Goal: Task Accomplishment & Management: Manage account settings

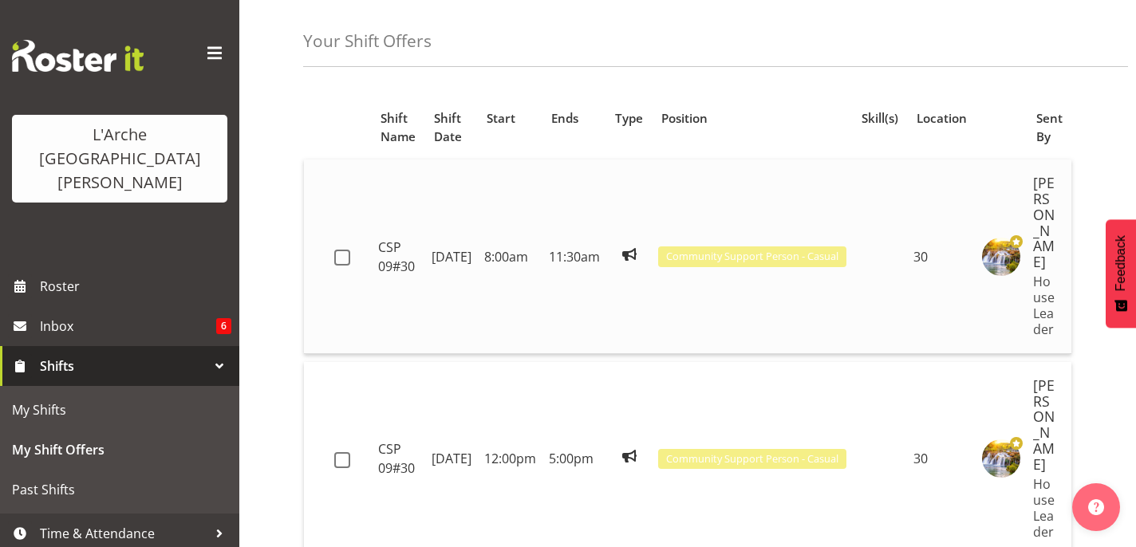
scroll to position [65, 0]
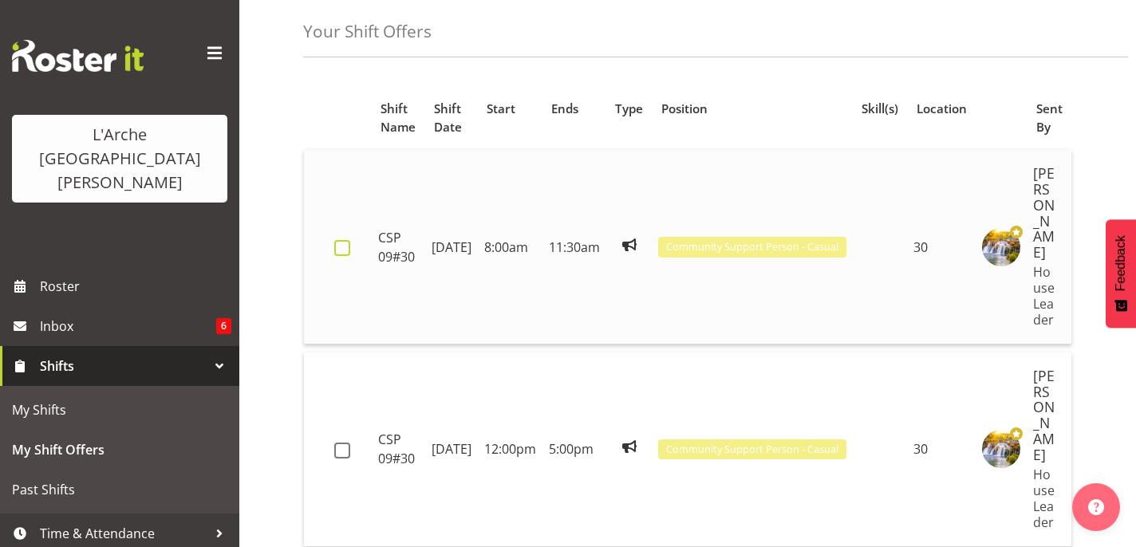
click at [336, 240] on span at bounding box center [342, 248] width 16 height 16
checkbox input "true"
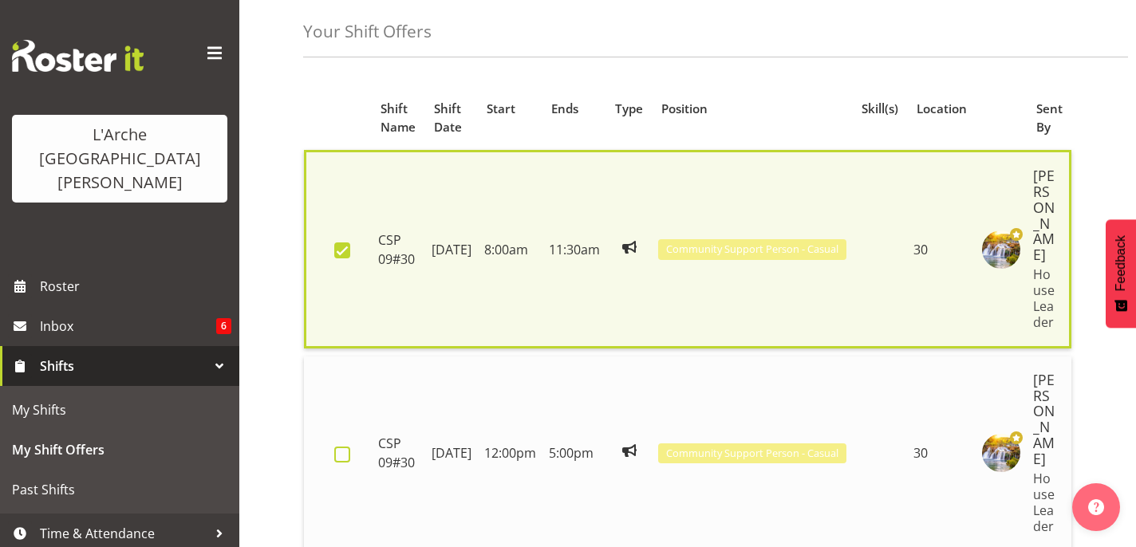
click at [337, 447] on span at bounding box center [342, 455] width 16 height 16
checkbox input "true"
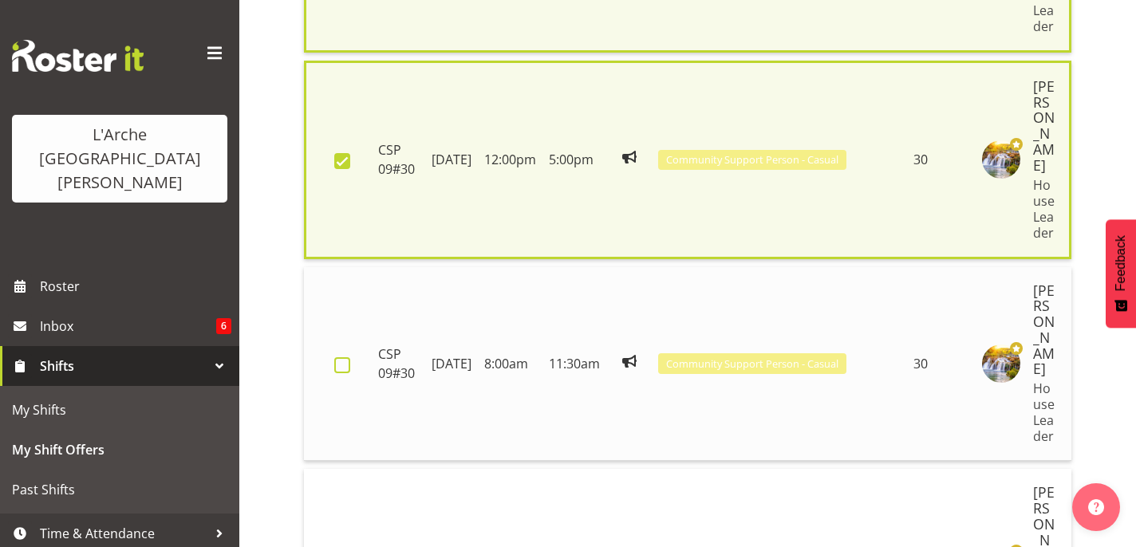
click at [337, 359] on span at bounding box center [342, 365] width 16 height 16
checkbox input "true"
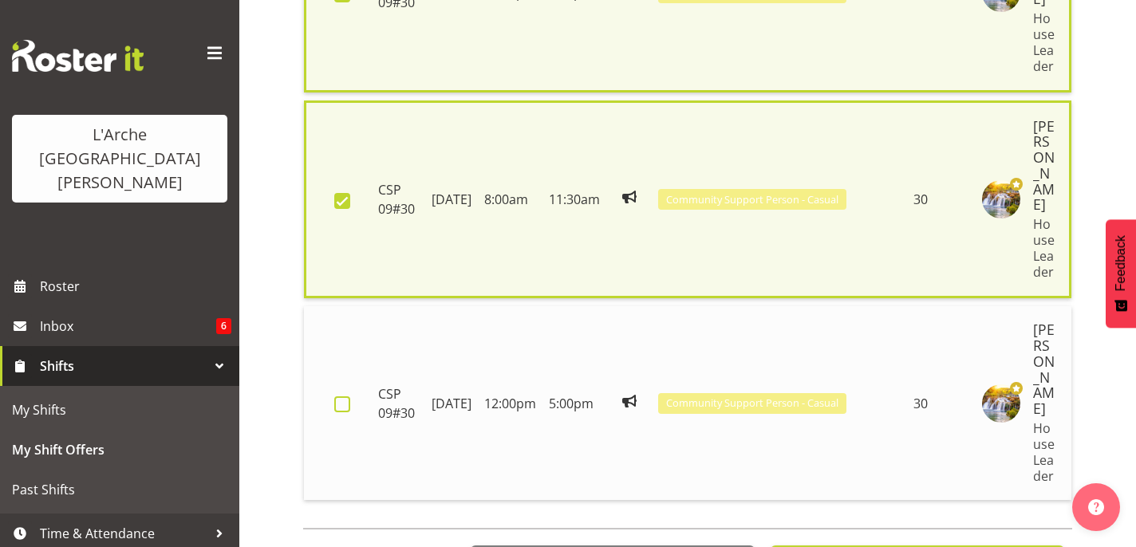
click at [338, 397] on span at bounding box center [342, 404] width 16 height 16
checkbox input "true"
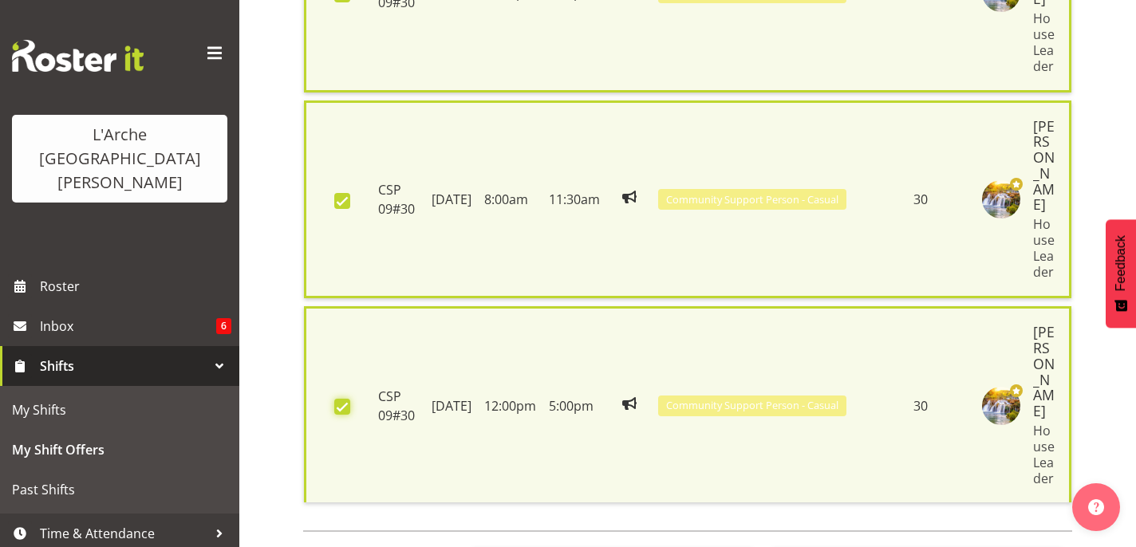
scroll to position [591, 0]
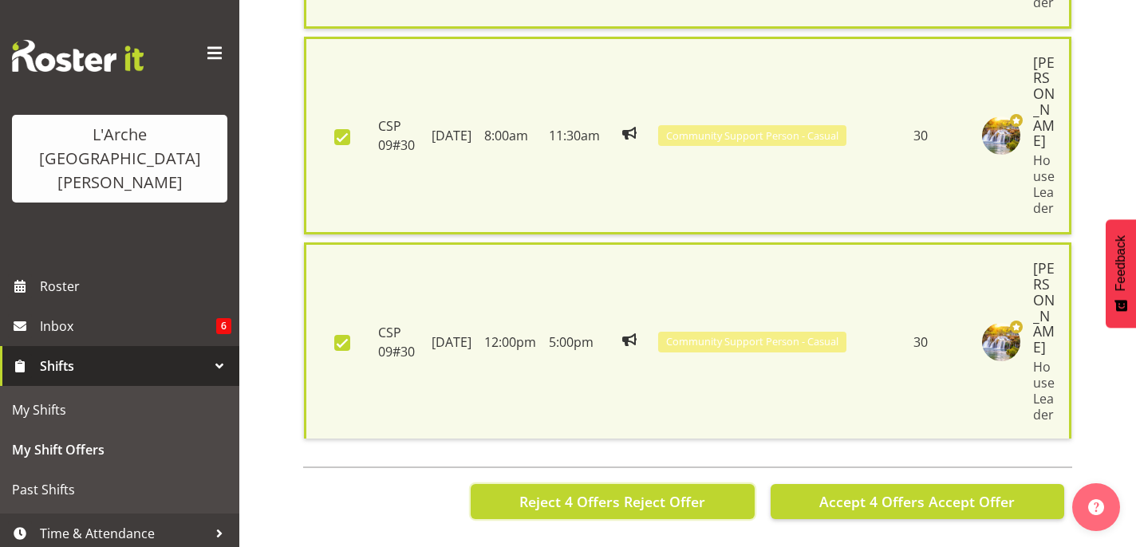
click at [600, 509] on span "Reject 4 Offers" at bounding box center [569, 501] width 101 height 19
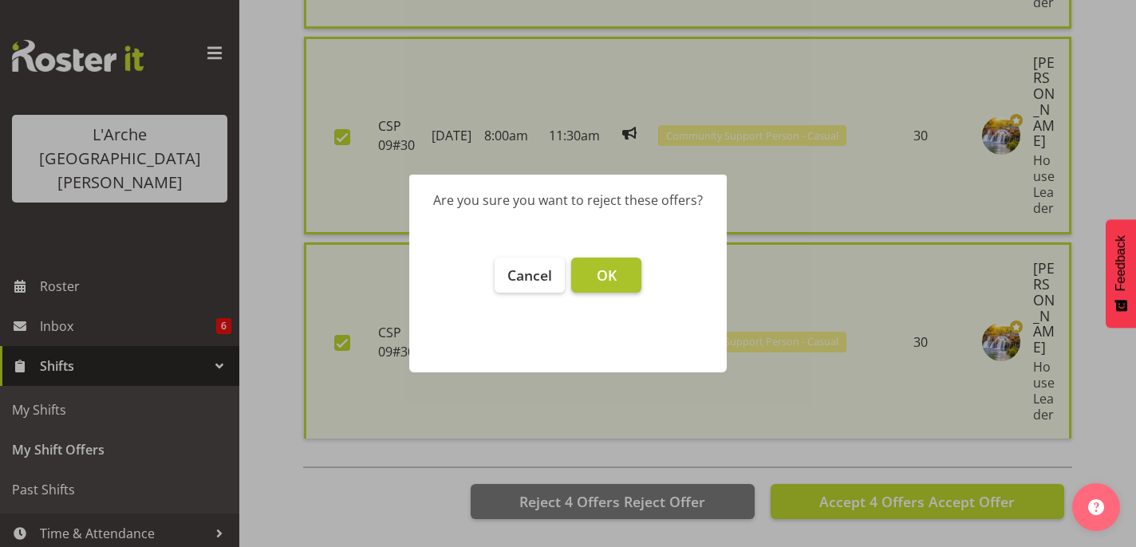
click at [608, 278] on span "OK" at bounding box center [607, 275] width 20 height 19
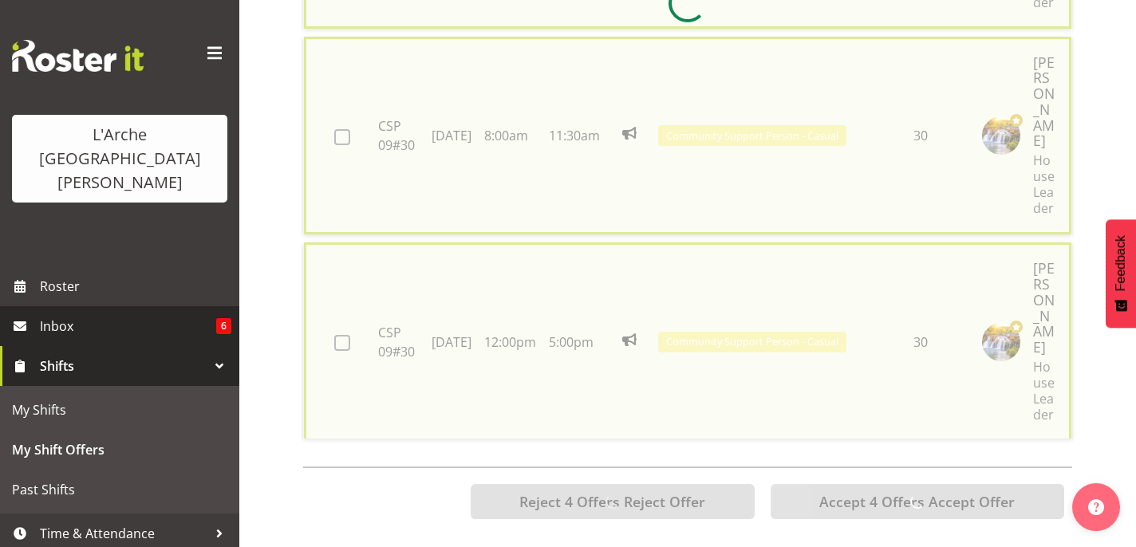
checkbox input "false"
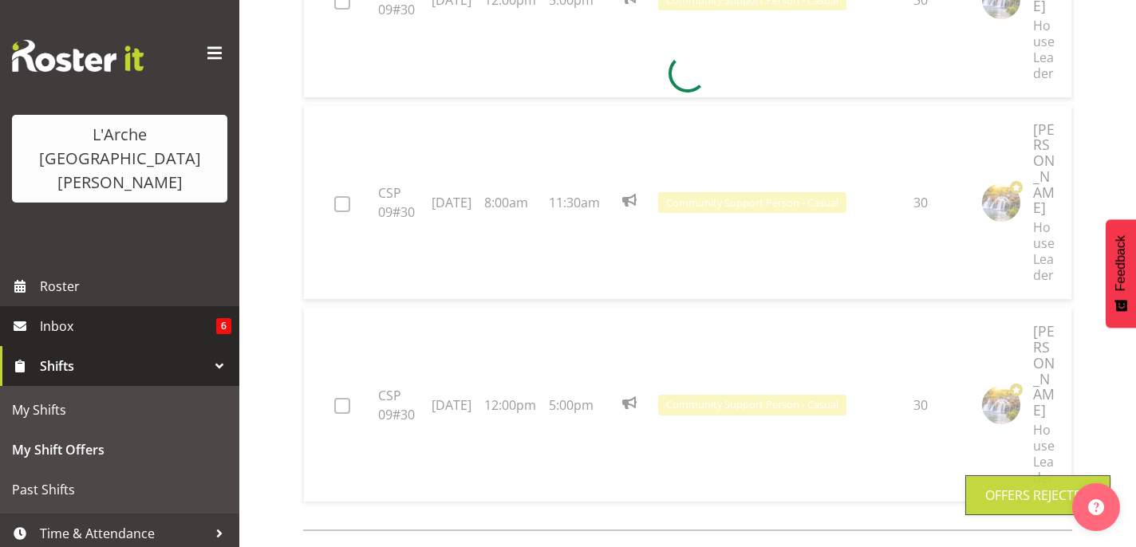
scroll to position [225, 0]
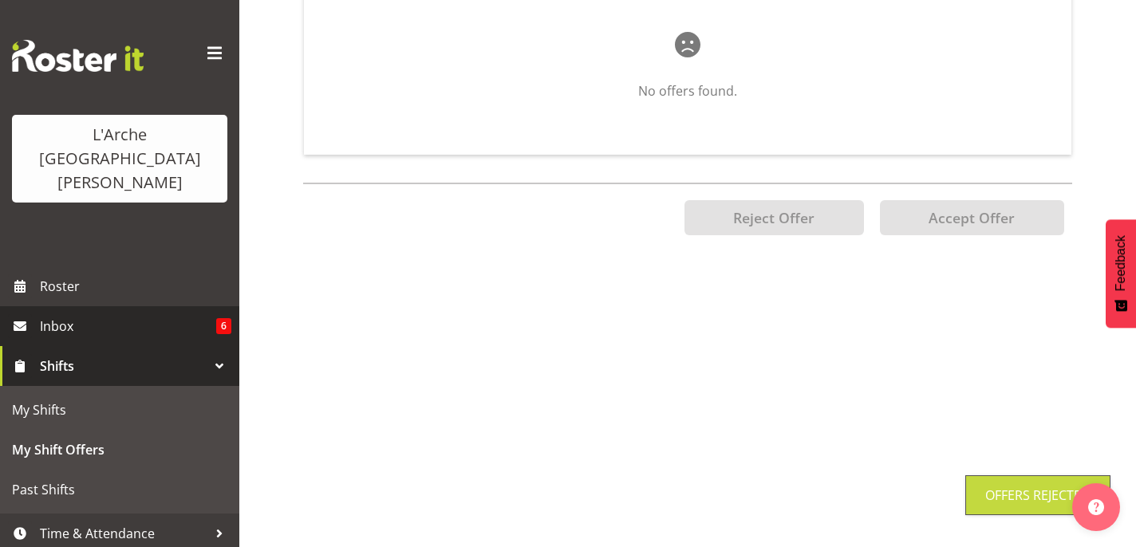
click at [88, 314] on span "Inbox" at bounding box center [128, 326] width 176 height 24
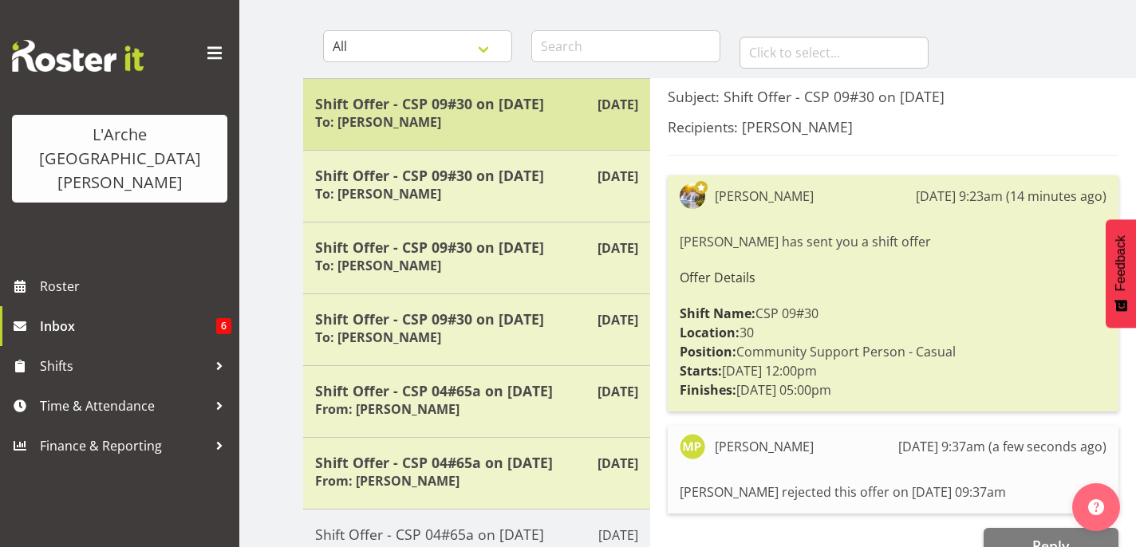
scroll to position [148, 0]
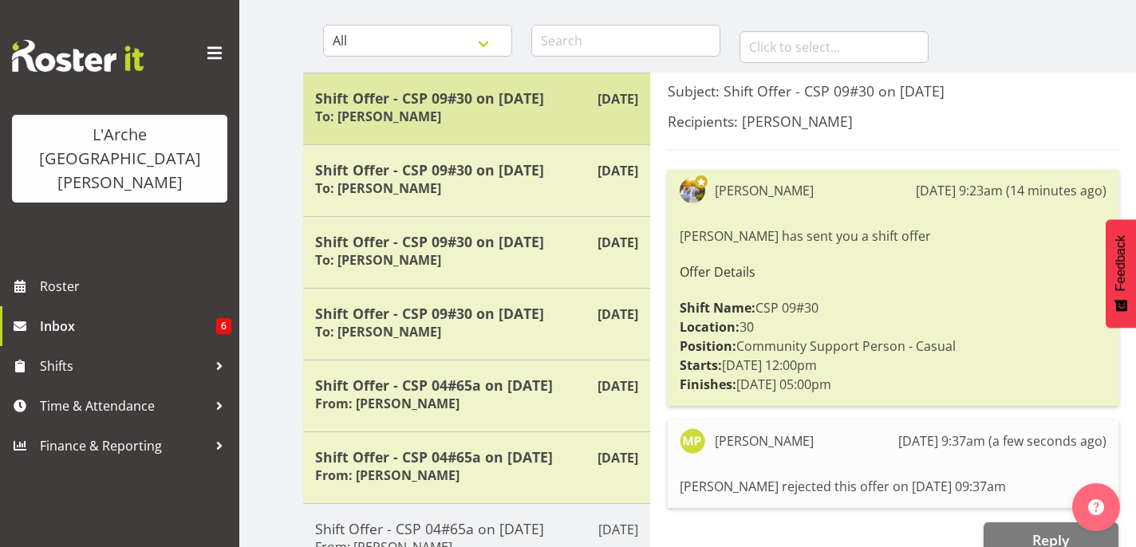
click at [494, 115] on div "Shift Offer - CSP 09#30 on 14/09/25 To: Aizza Garduque" at bounding box center [476, 108] width 323 height 39
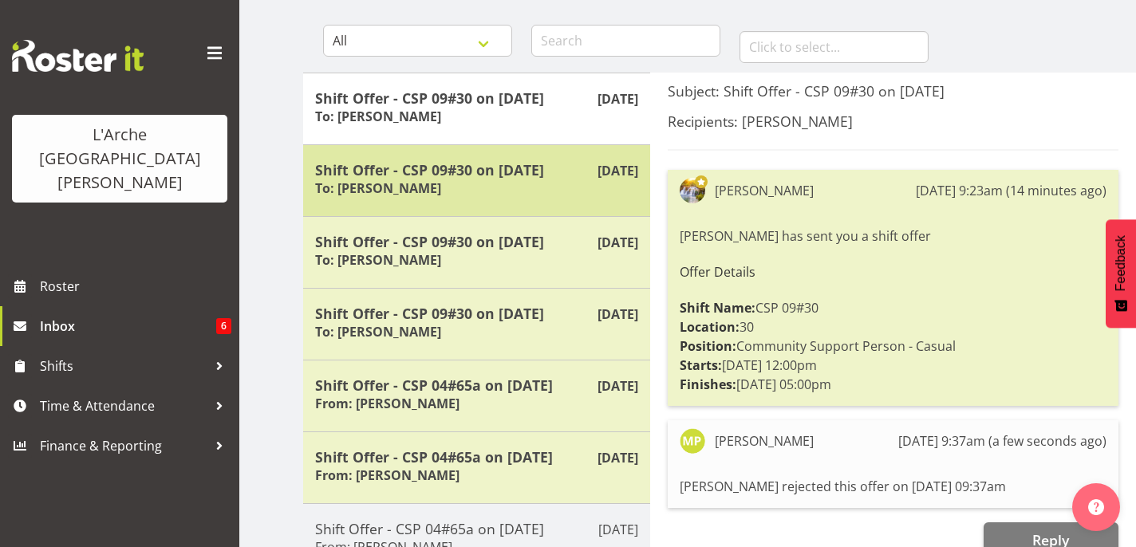
click at [501, 184] on div "Shift Offer - CSP 09#30 on 14/09/25 To: Aizza Garduque" at bounding box center [476, 180] width 323 height 39
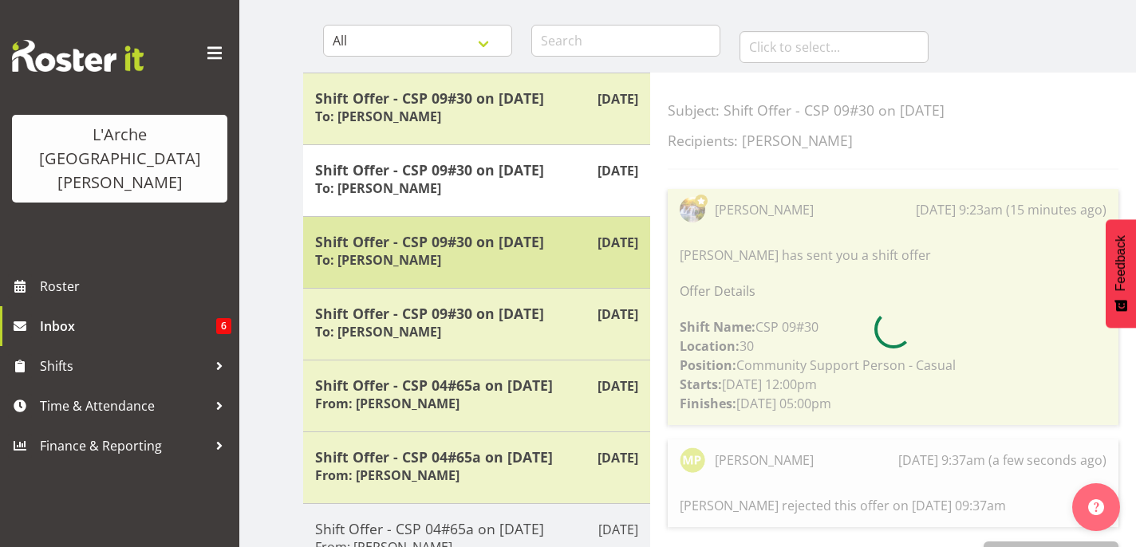
click at [491, 249] on h5 "Shift Offer - CSP 09#30 on 07/09/25" at bounding box center [476, 242] width 323 height 18
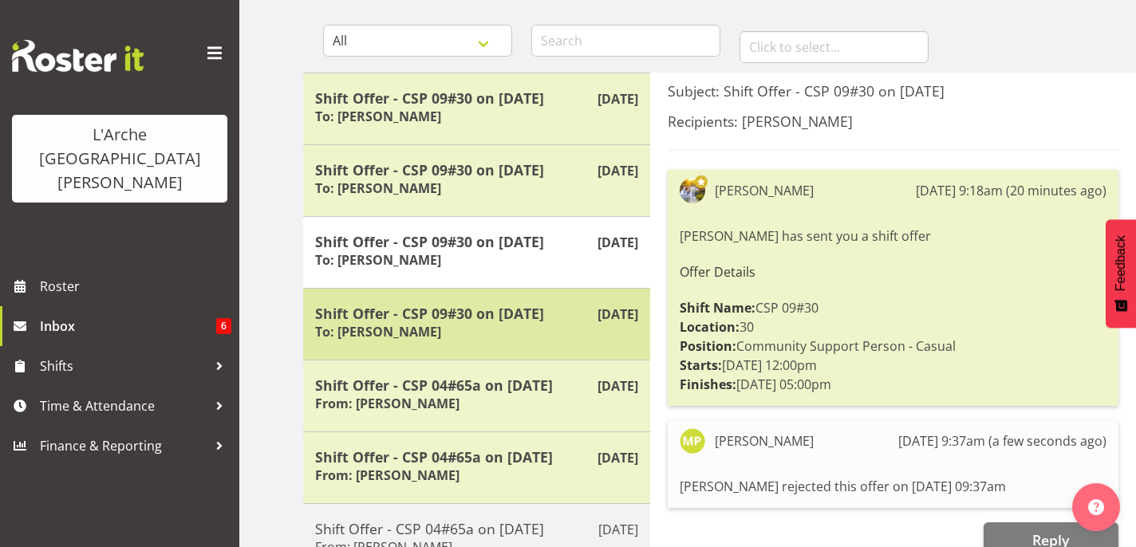
click at [482, 318] on h5 "Shift Offer - CSP 09#30 on 07/09/25" at bounding box center [476, 314] width 323 height 18
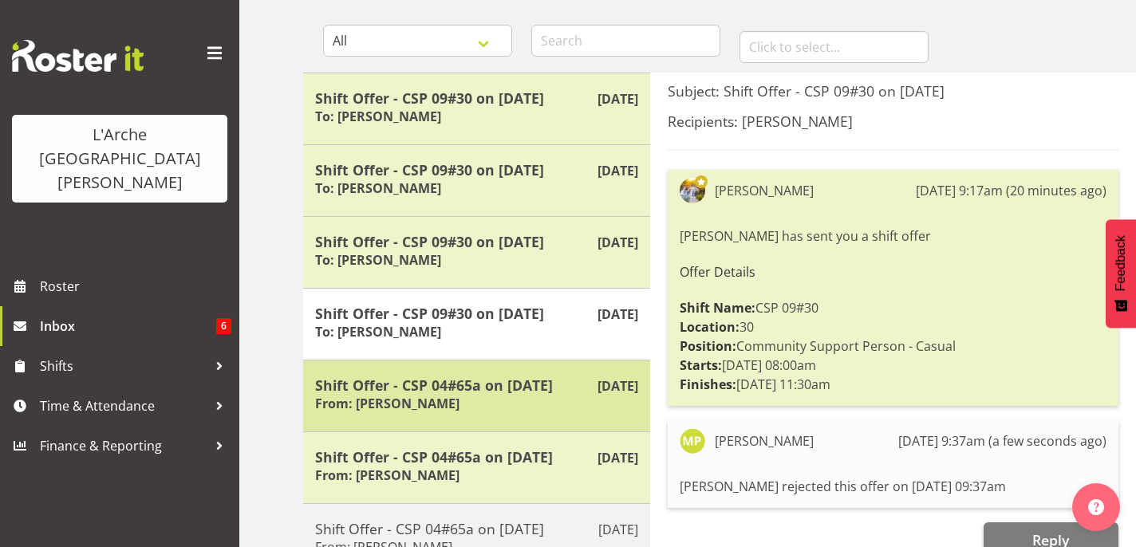
click at [478, 393] on h5 "Shift Offer - CSP 04#65a on 12/08/25" at bounding box center [476, 385] width 323 height 18
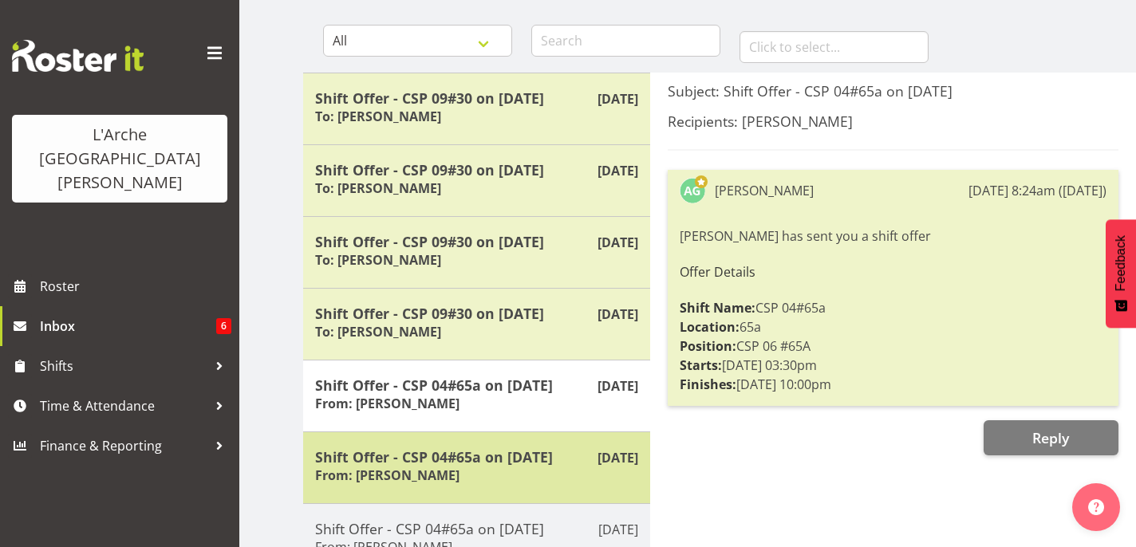
click at [483, 451] on h5 "Shift Offer - CSP 04#65a on 12/08/25" at bounding box center [476, 457] width 323 height 18
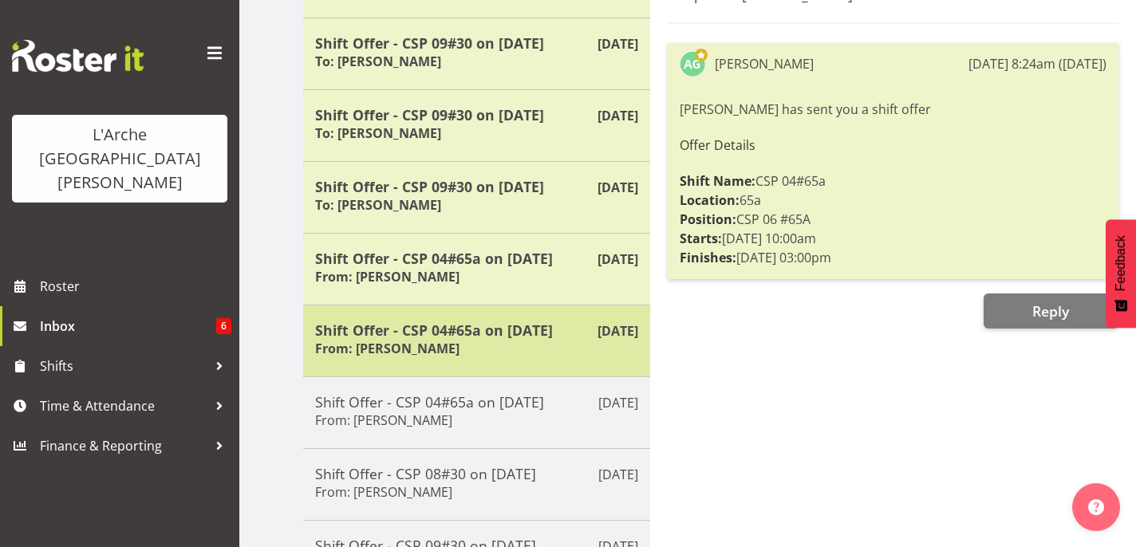
scroll to position [276, 0]
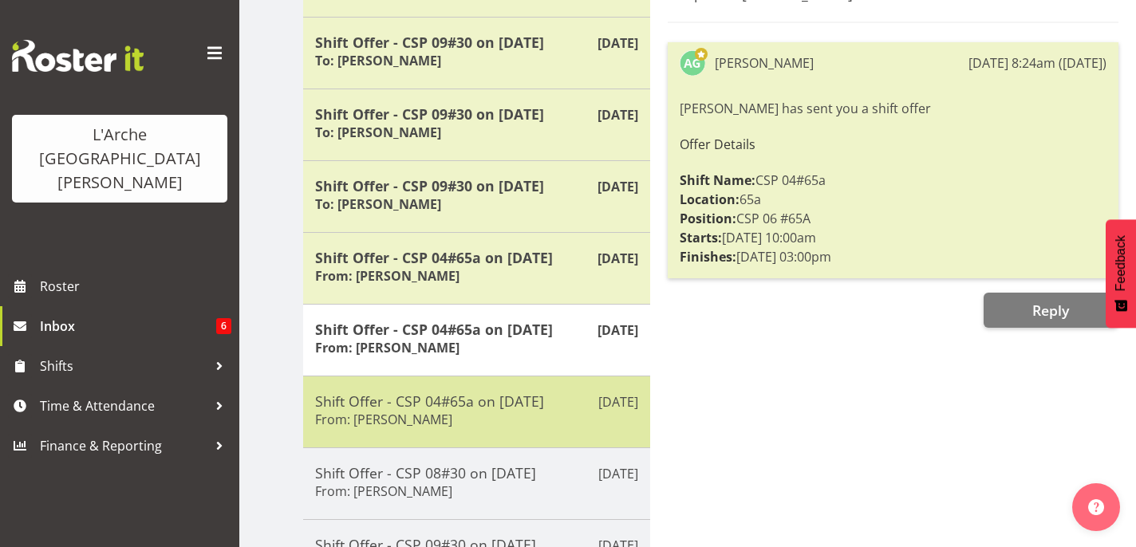
click at [542, 410] on h5 "Shift Offer - CSP 04#65a on 06/08/25" at bounding box center [476, 401] width 323 height 18
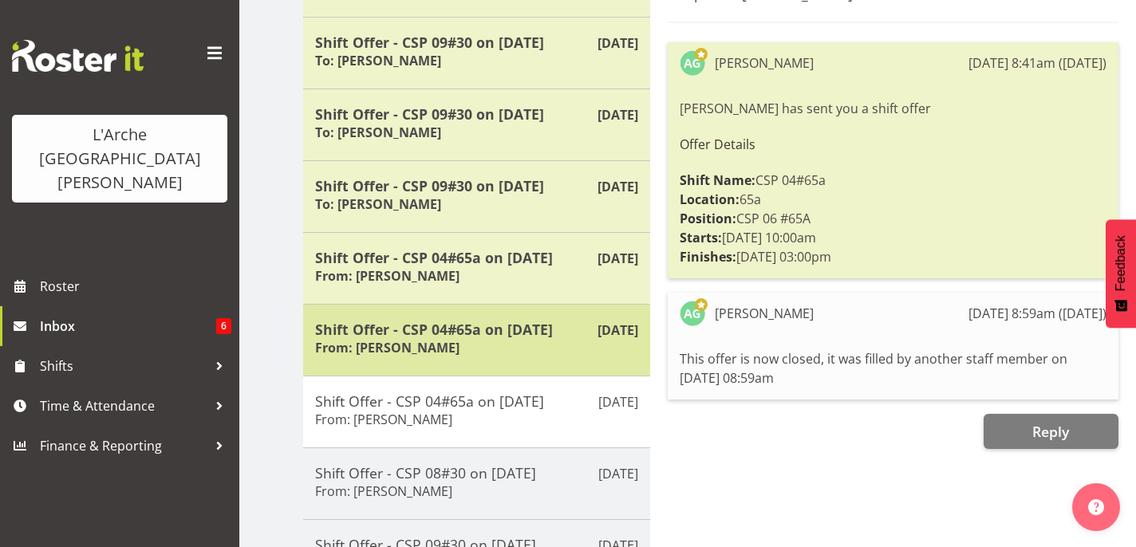
click at [529, 351] on div "Shift Offer - CSP 04#65a on 12/08/25 From: Adrian Garduque" at bounding box center [476, 340] width 323 height 39
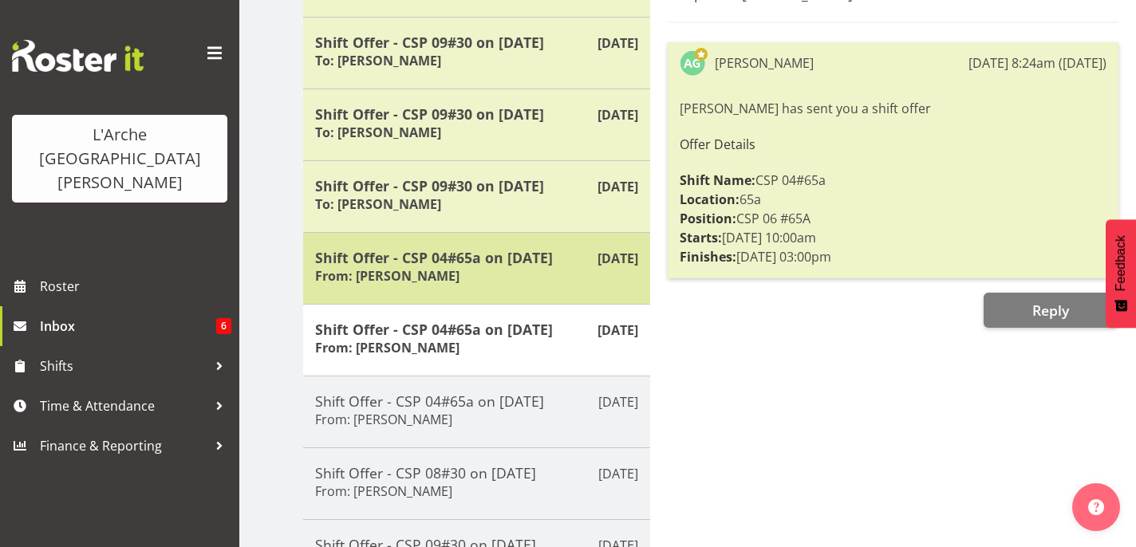
click at [498, 271] on div "Shift Offer - CSP 04#65a on 12/08/25 From: Adrian Garduque" at bounding box center [476, 268] width 323 height 39
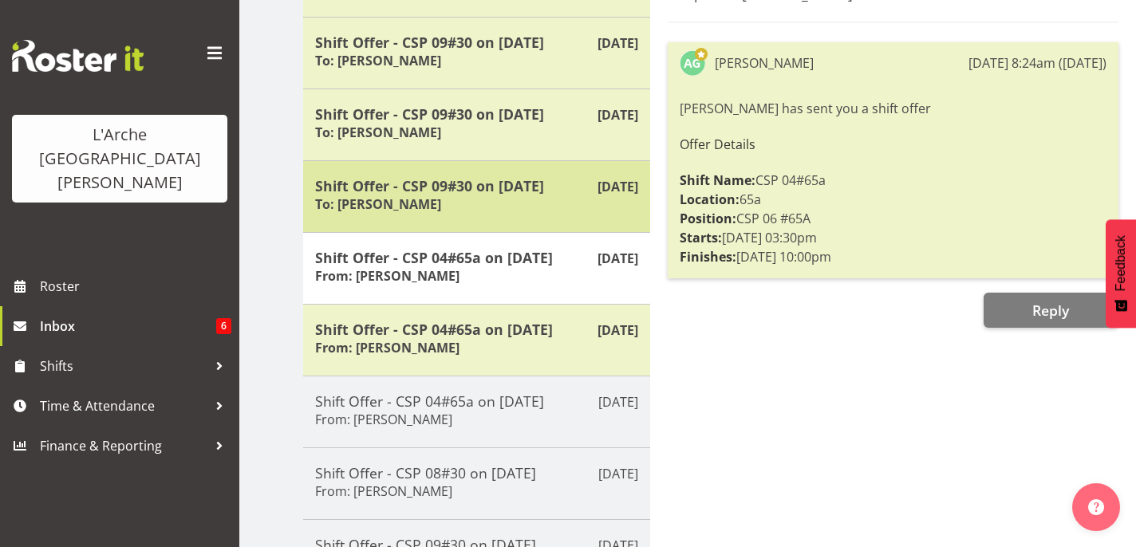
click at [499, 195] on h5 "Shift Offer - CSP 09#30 on 07/09/25" at bounding box center [476, 186] width 323 height 18
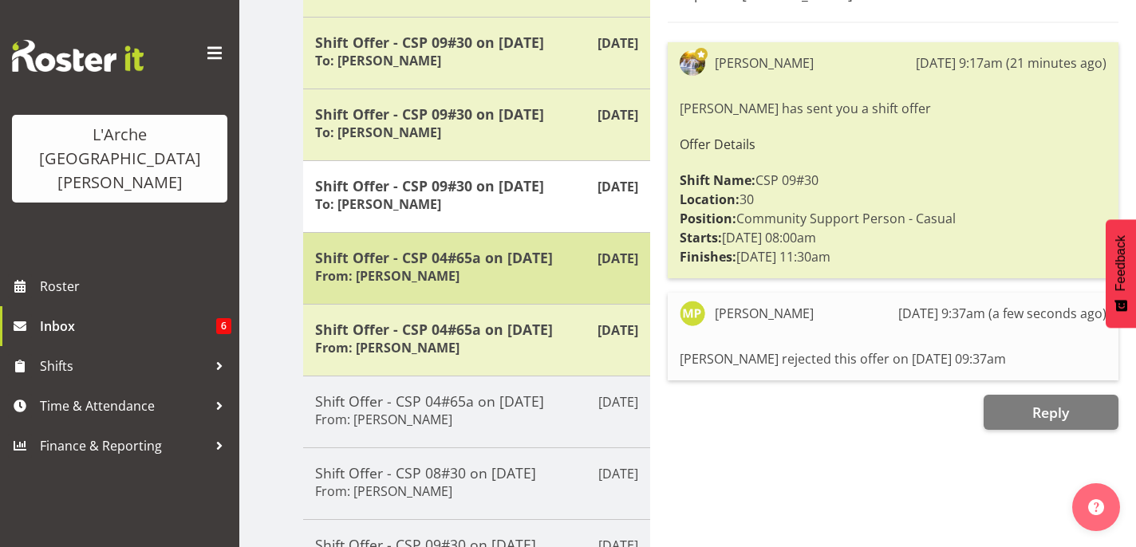
click at [509, 254] on h5 "Shift Offer - CSP 04#65a on 12/08/25" at bounding box center [476, 258] width 323 height 18
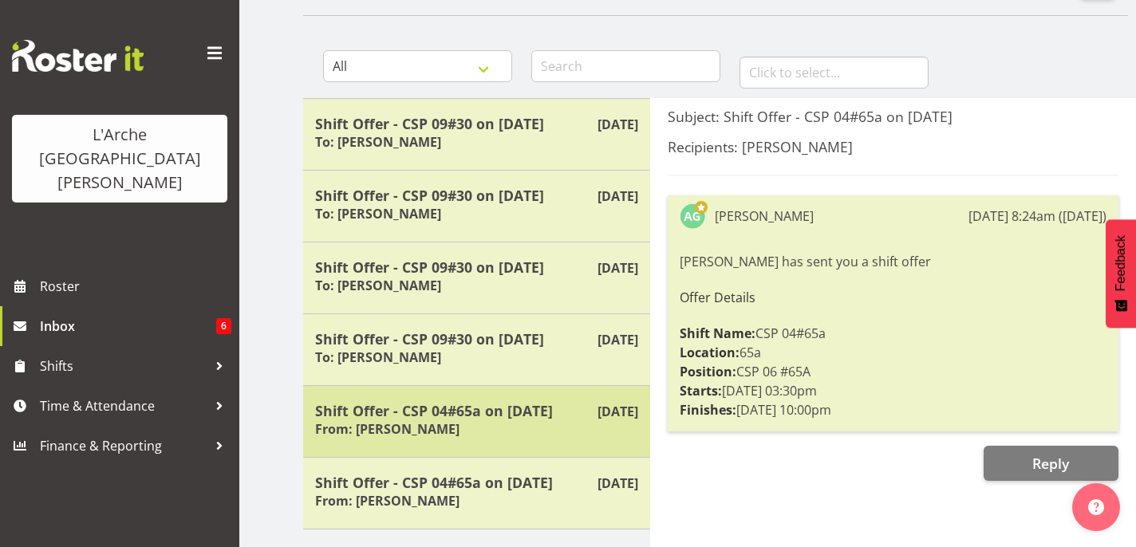
scroll to position [117, 0]
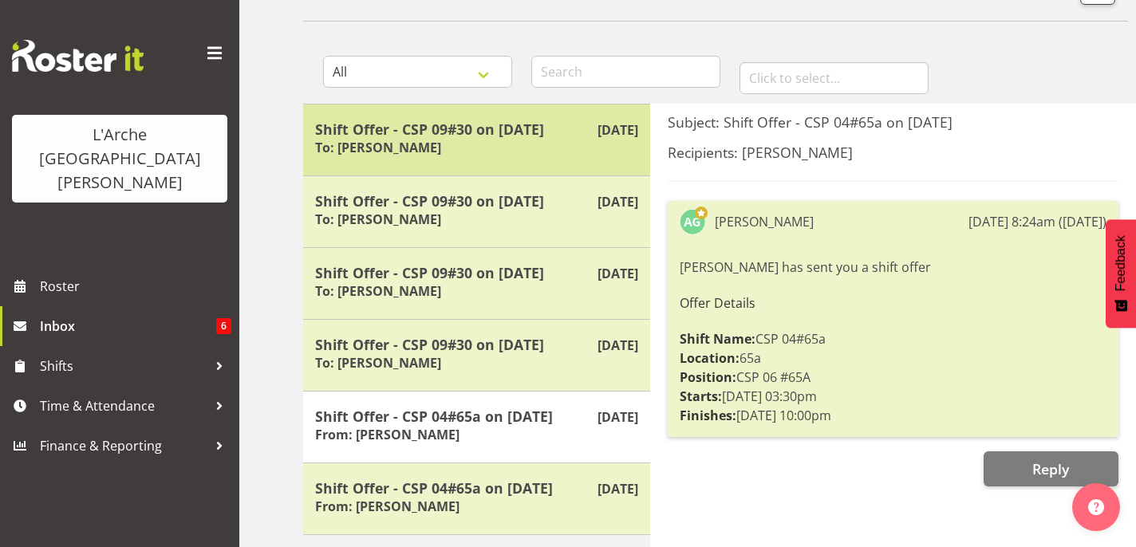
click at [499, 143] on div "Shift Offer - CSP 09#30 on 14/09/25 To: Aizza Garduque" at bounding box center [476, 139] width 323 height 39
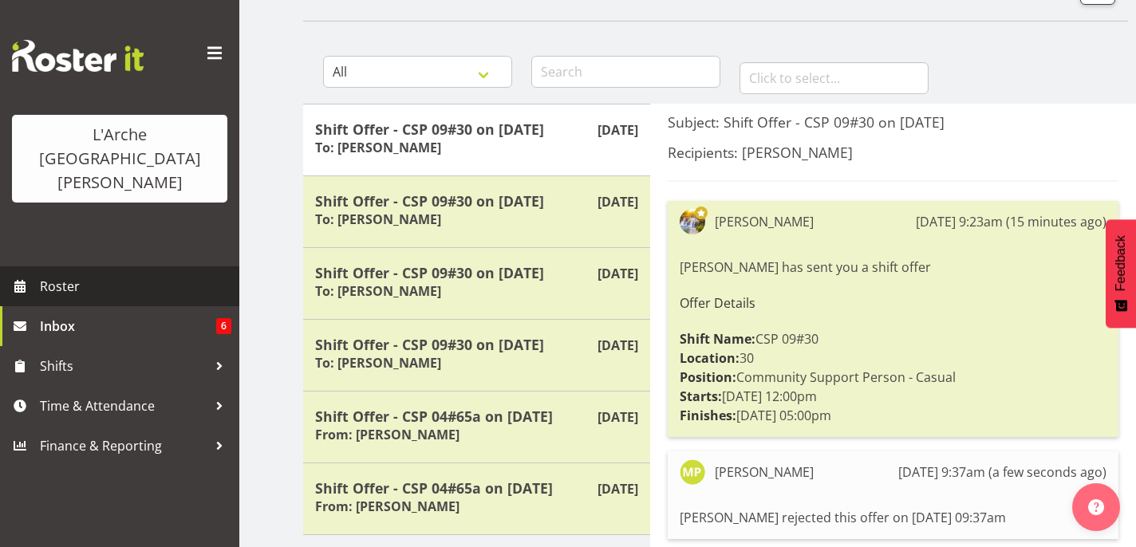
click at [103, 274] on span "Roster" at bounding box center [135, 286] width 191 height 24
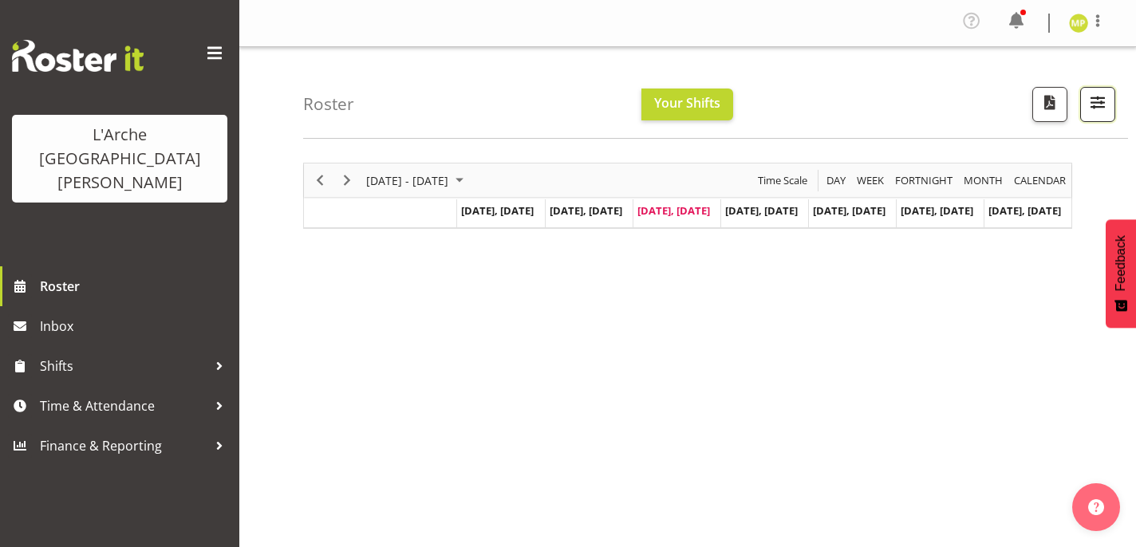
click at [1090, 100] on span "button" at bounding box center [1097, 102] width 21 height 21
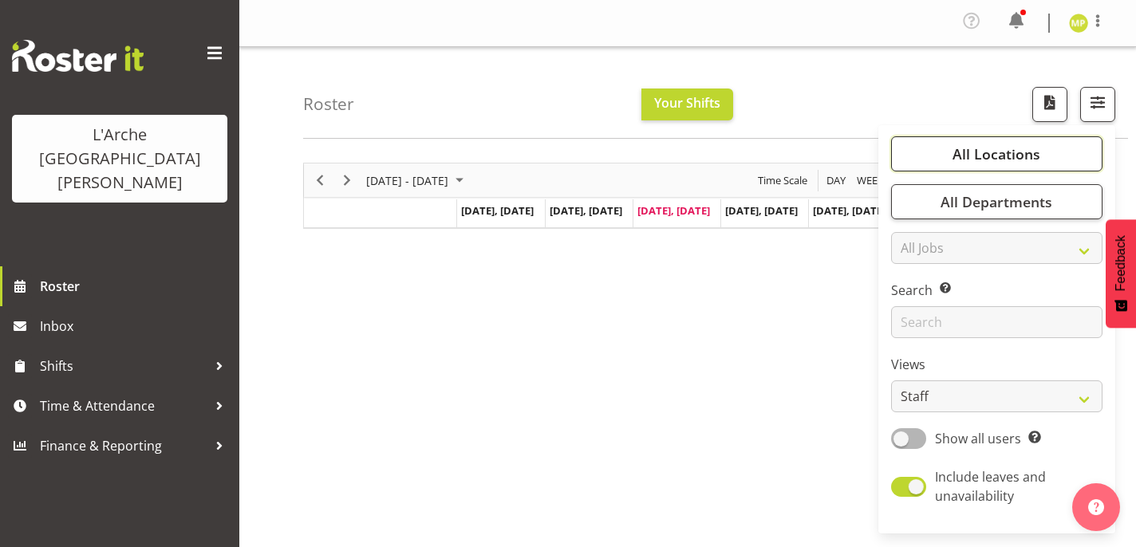
click at [999, 150] on span "All Locations" at bounding box center [996, 153] width 88 height 19
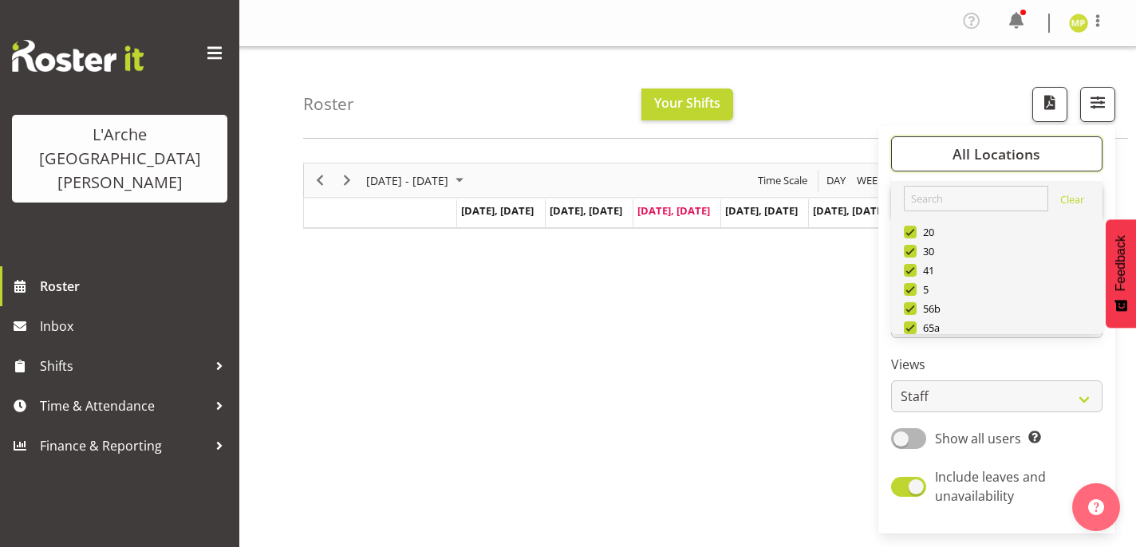
scroll to position [191, 0]
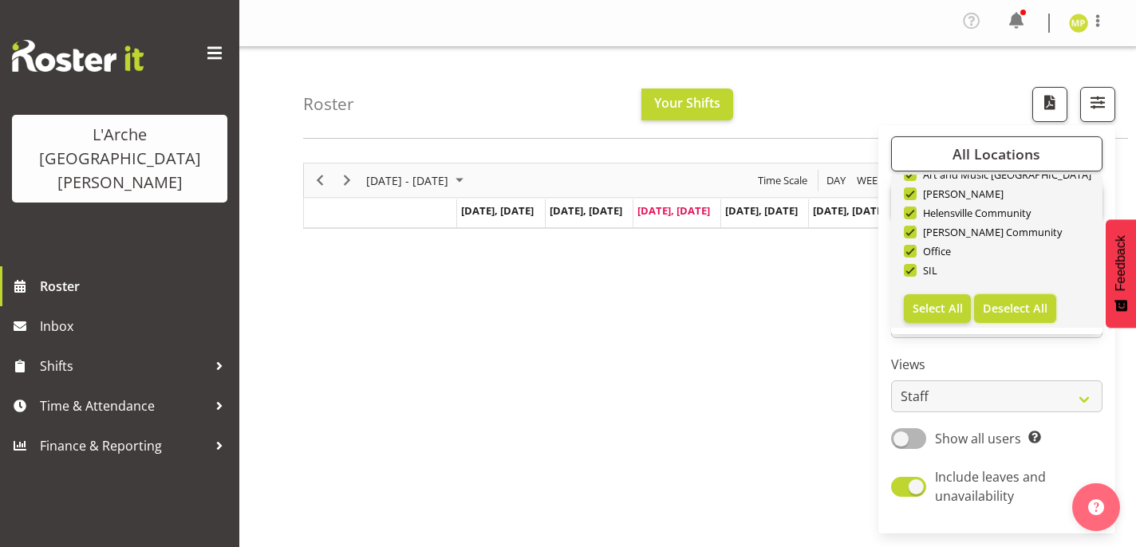
click at [1018, 309] on span "Deselect All" at bounding box center [1015, 308] width 65 height 15
checkbox input "false"
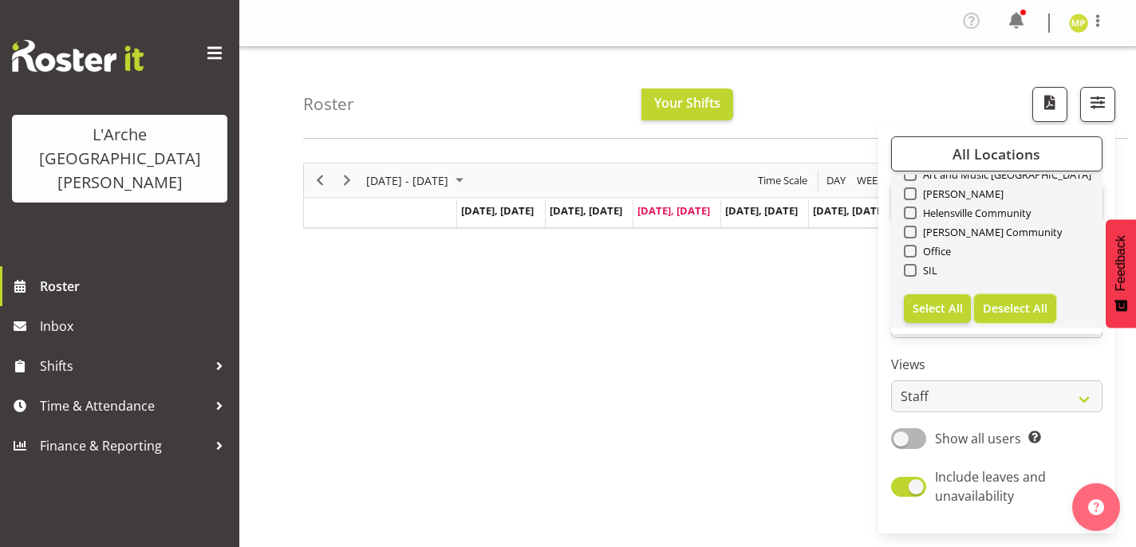
checkbox input "false"
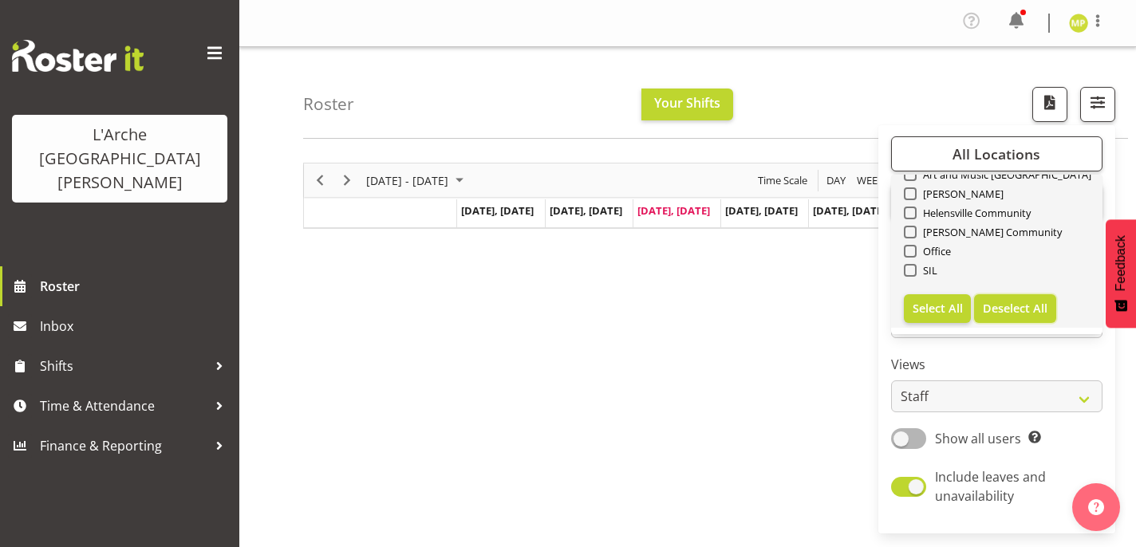
checkbox input "false"
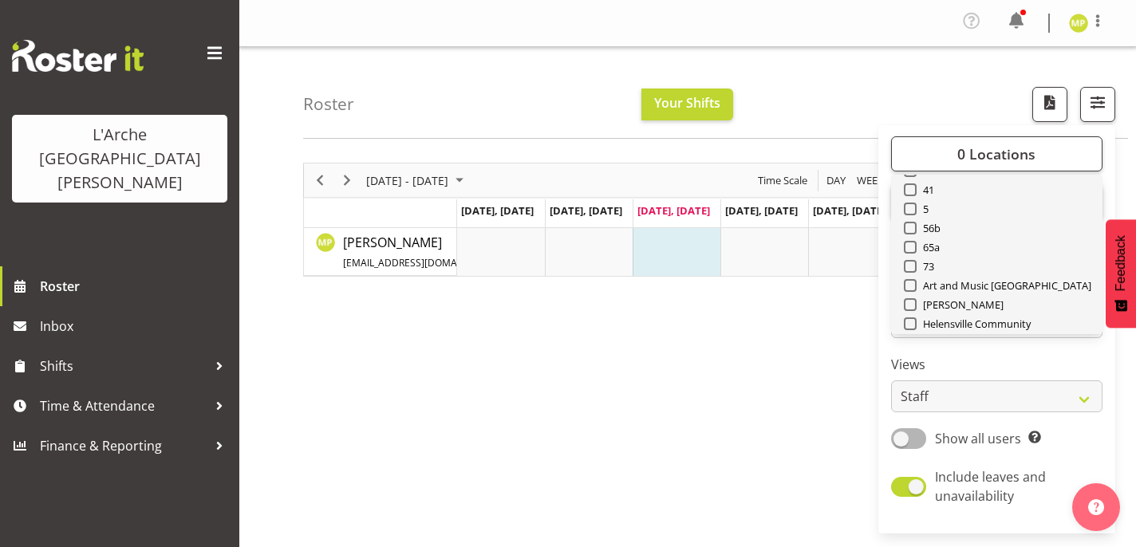
scroll to position [65, 0]
click at [912, 206] on span at bounding box center [910, 205] width 13 height 13
click at [912, 206] on input "41" at bounding box center [909, 205] width 10 height 10
checkbox input "true"
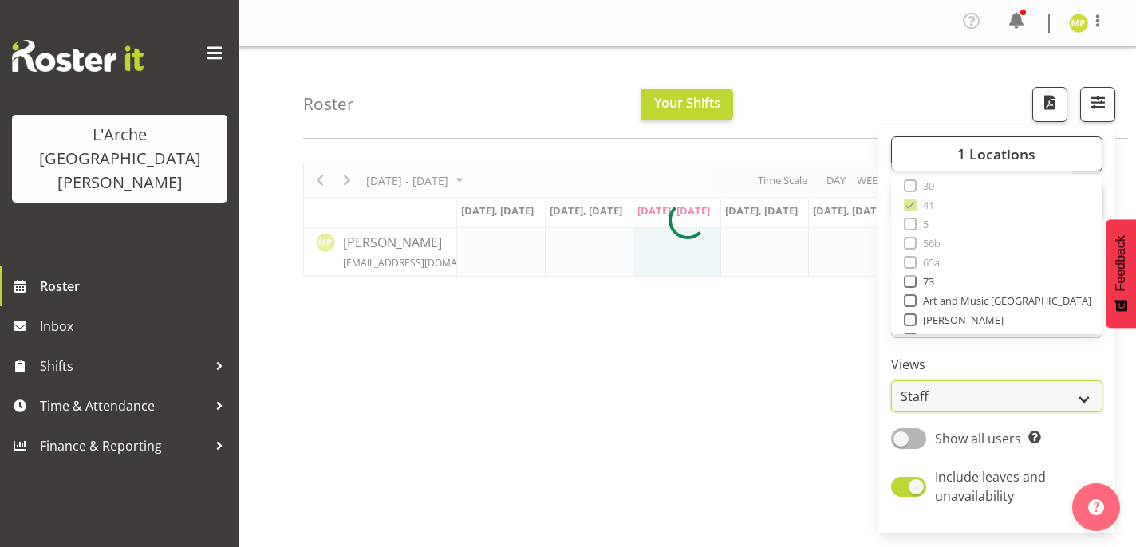
click at [1003, 406] on select "Staff Role Shift - Horizontal Shift - Vertical Staff - Location" at bounding box center [996, 396] width 211 height 32
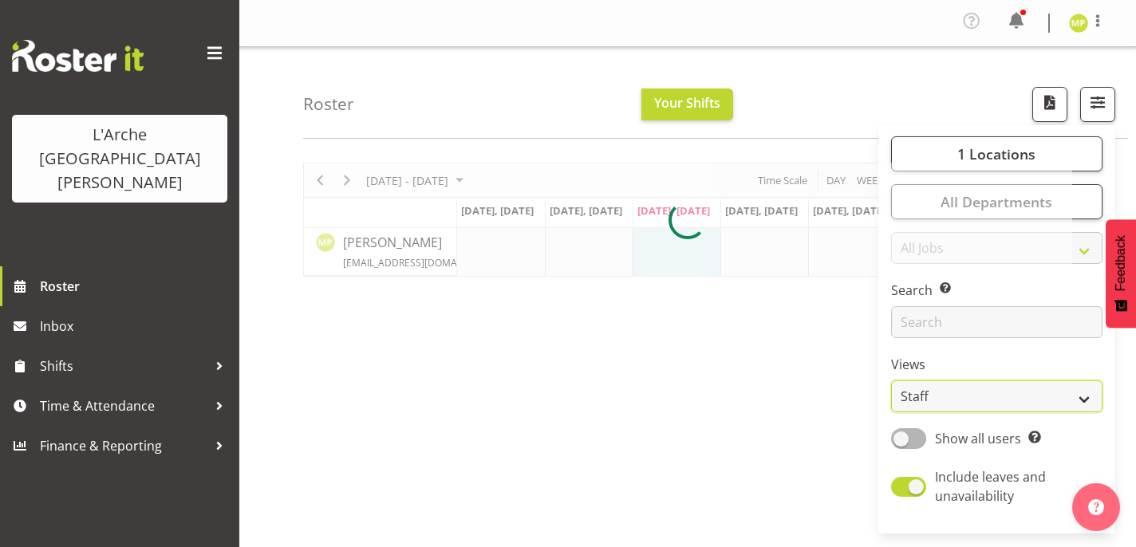
select select "role"
click at [892, 380] on select "Staff Role Shift - Horizontal Shift - Vertical Staff - Location" at bounding box center [996, 396] width 211 height 32
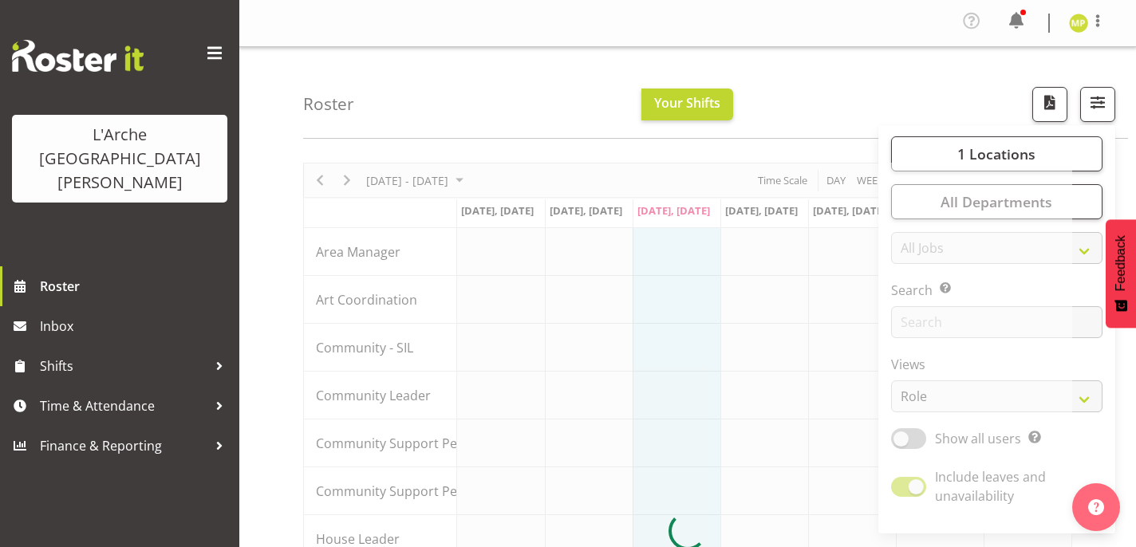
click at [802, 70] on div "Roster Your Shifts 1 Locations Clear 20 30 41 5 56b 65a 73 Art and Music Helens…" at bounding box center [715, 93] width 825 height 92
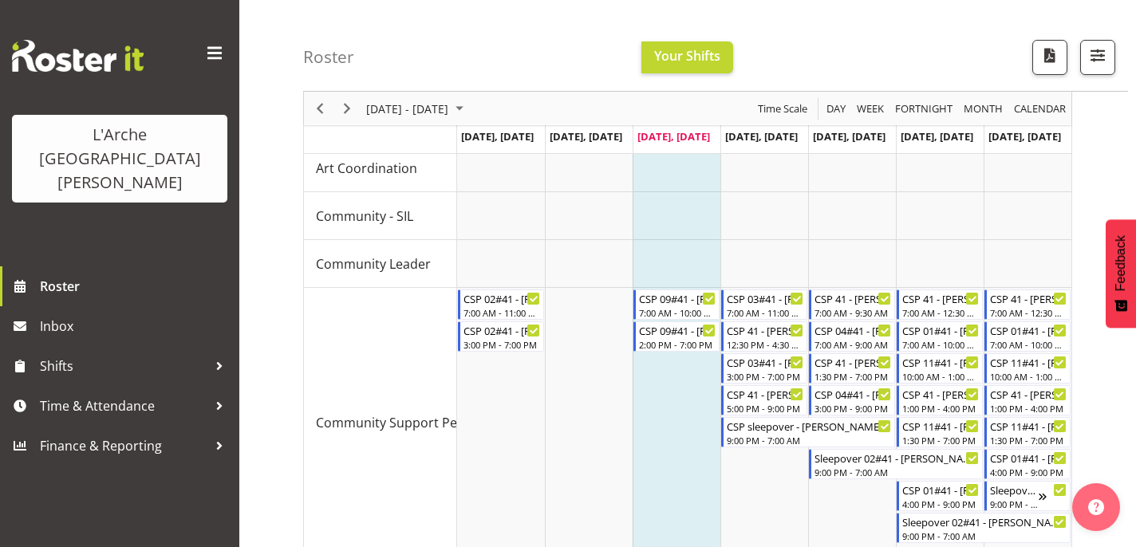
scroll to position [154, 0]
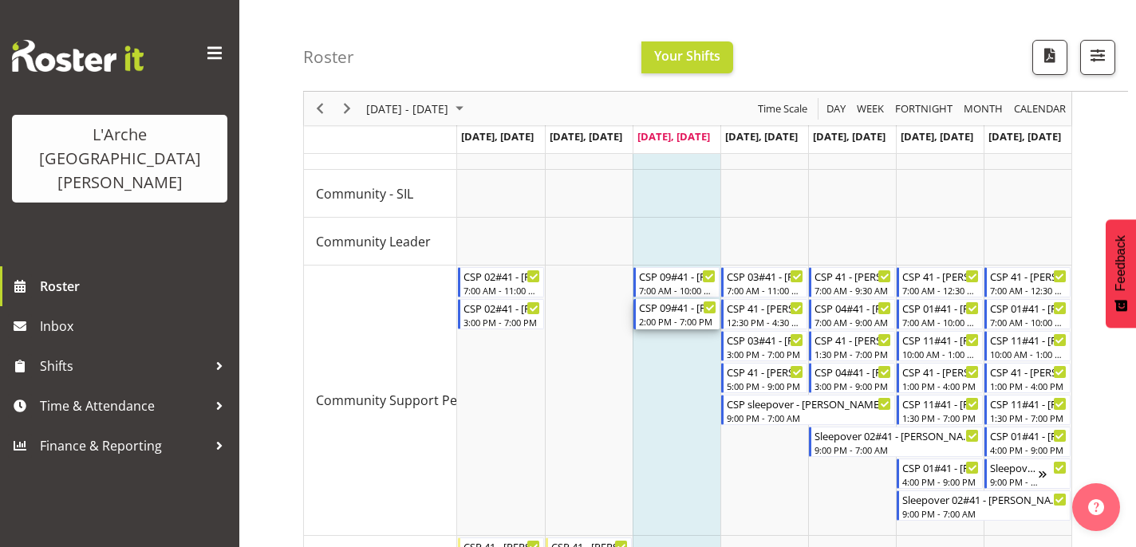
click at [666, 313] on div "CSP 09#41 - Estelle (Yuqi) Pu" at bounding box center [677, 307] width 77 height 16
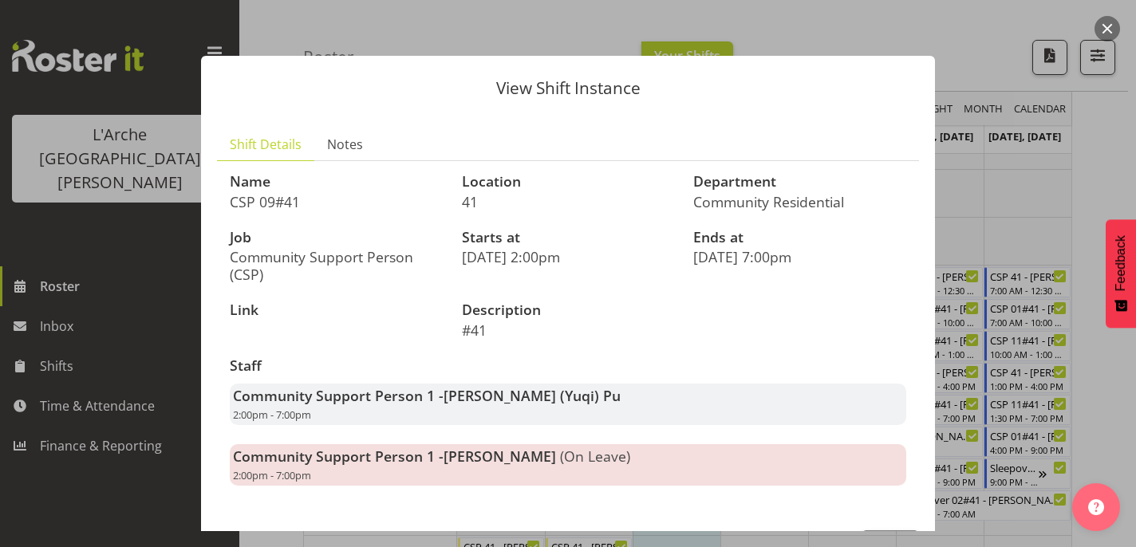
click at [972, 220] on div at bounding box center [568, 273] width 1136 height 547
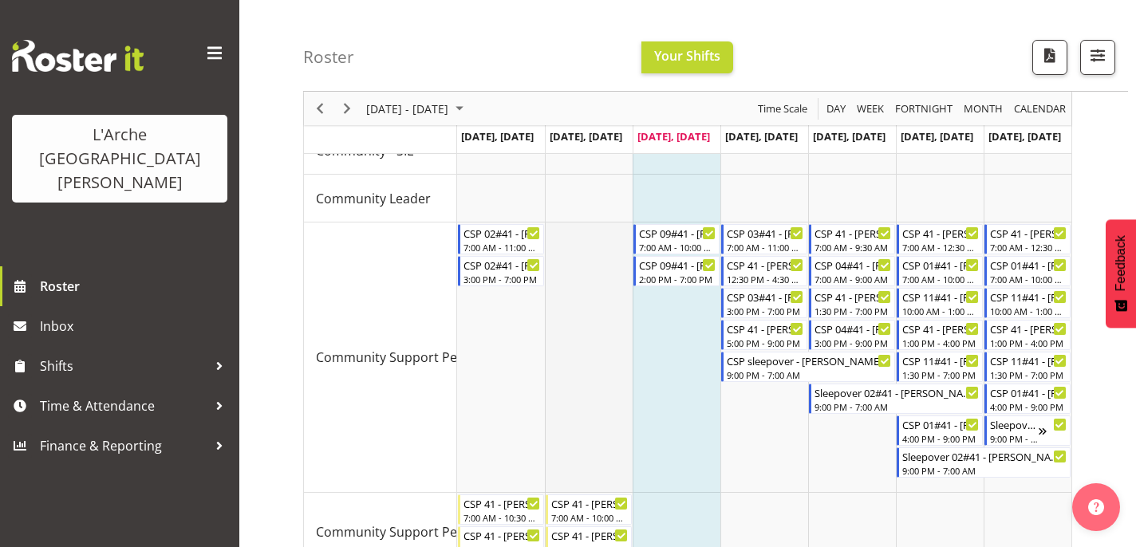
scroll to position [201, 0]
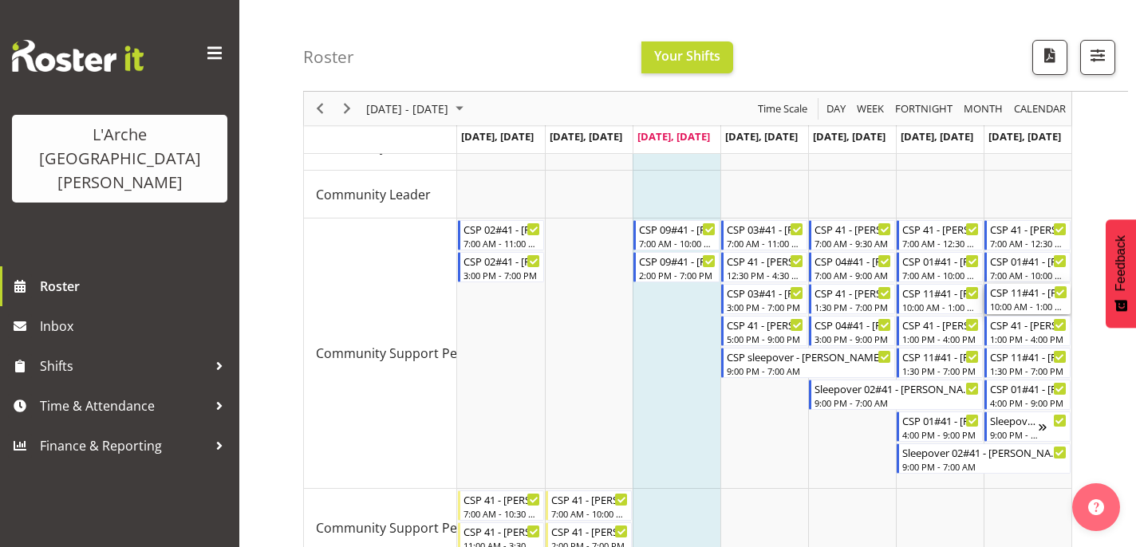
click at [999, 299] on div "CSP 11#41 - Kalpana Sapkota" at bounding box center [1028, 292] width 77 height 16
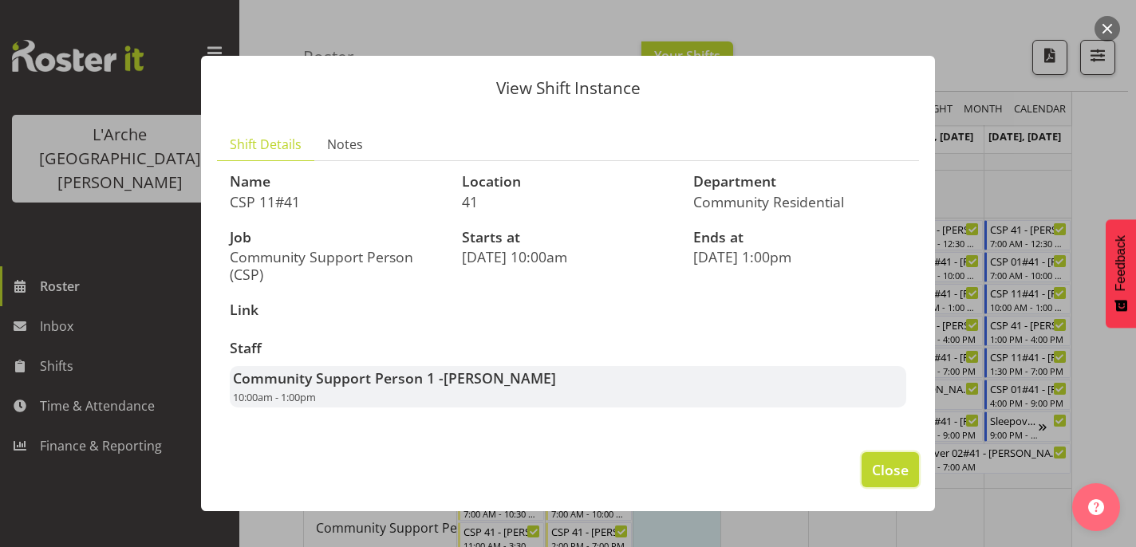
click at [872, 468] on span "Close" at bounding box center [890, 469] width 37 height 21
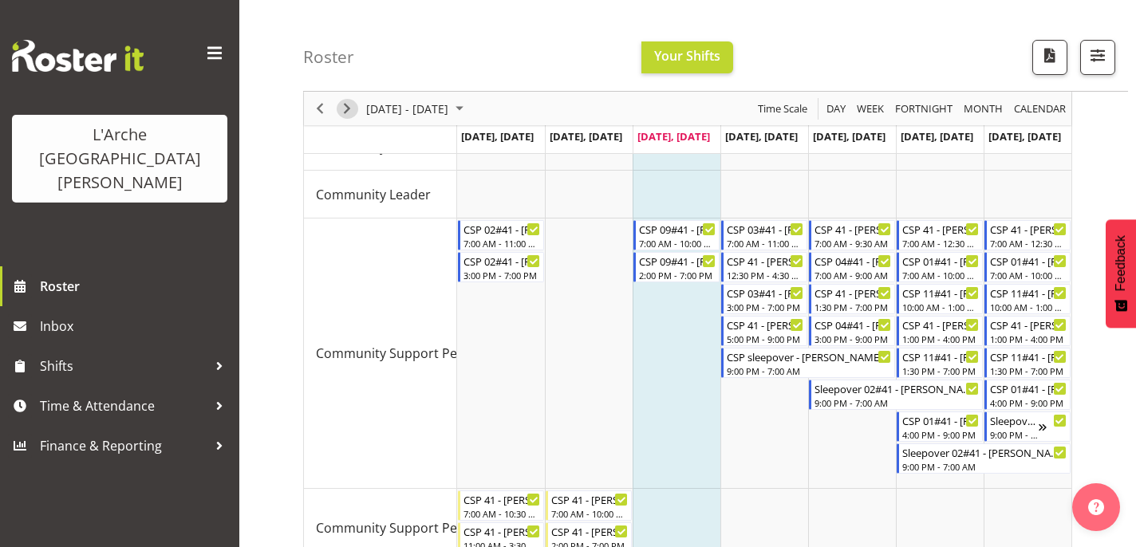
click at [353, 110] on span "Next" at bounding box center [346, 109] width 19 height 20
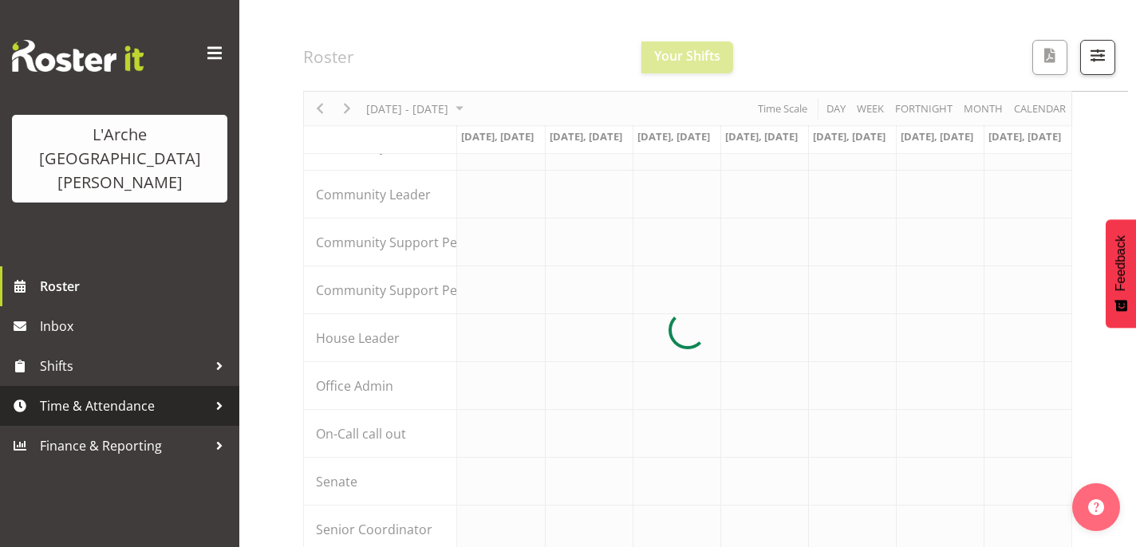
click at [148, 394] on span "Time & Attendance" at bounding box center [124, 406] width 168 height 24
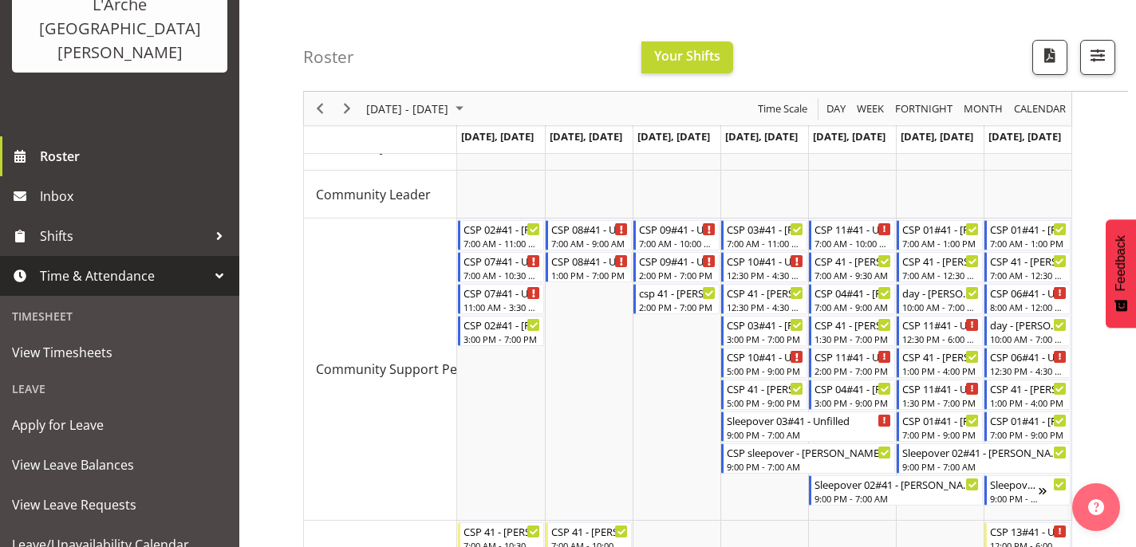
scroll to position [144, 0]
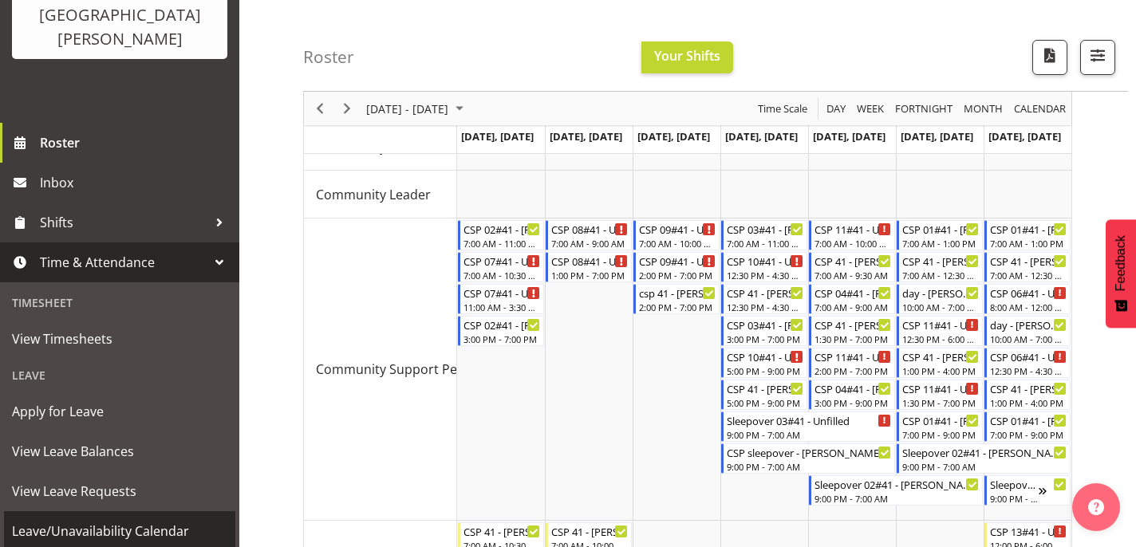
click at [165, 519] on span "Leave/Unavailability Calendar" at bounding box center [119, 531] width 215 height 24
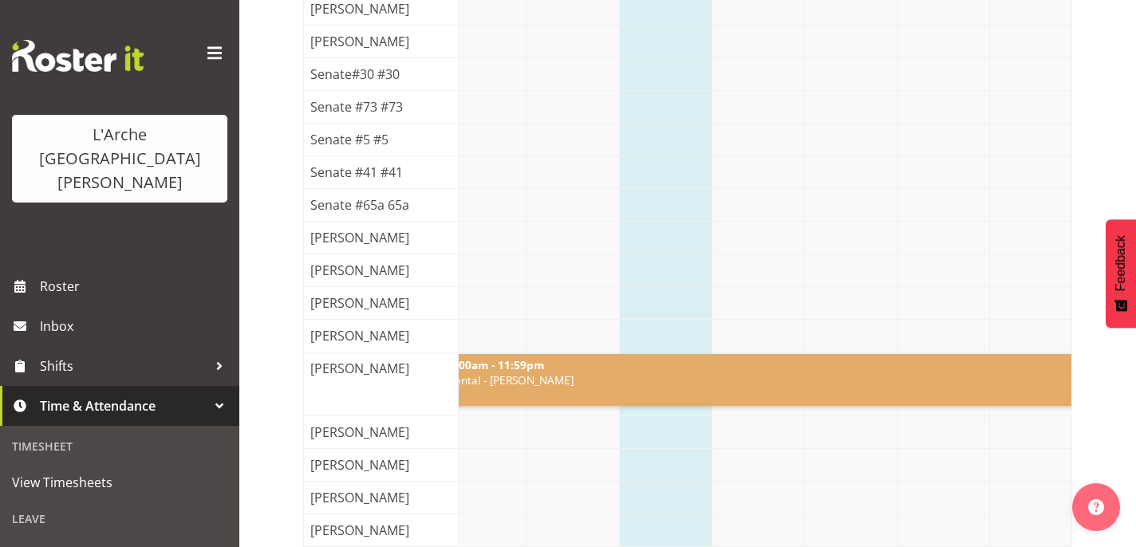
scroll to position [813, 0]
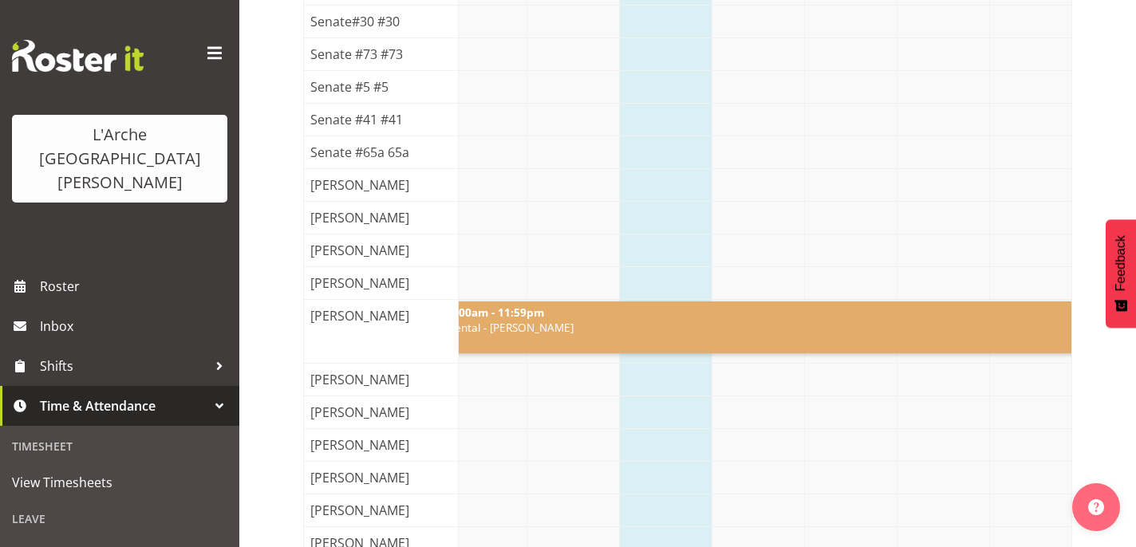
click at [520, 340] on link "12:00am - 11:59pm Parental - [PERSON_NAME]" at bounding box center [759, 328] width 648 height 52
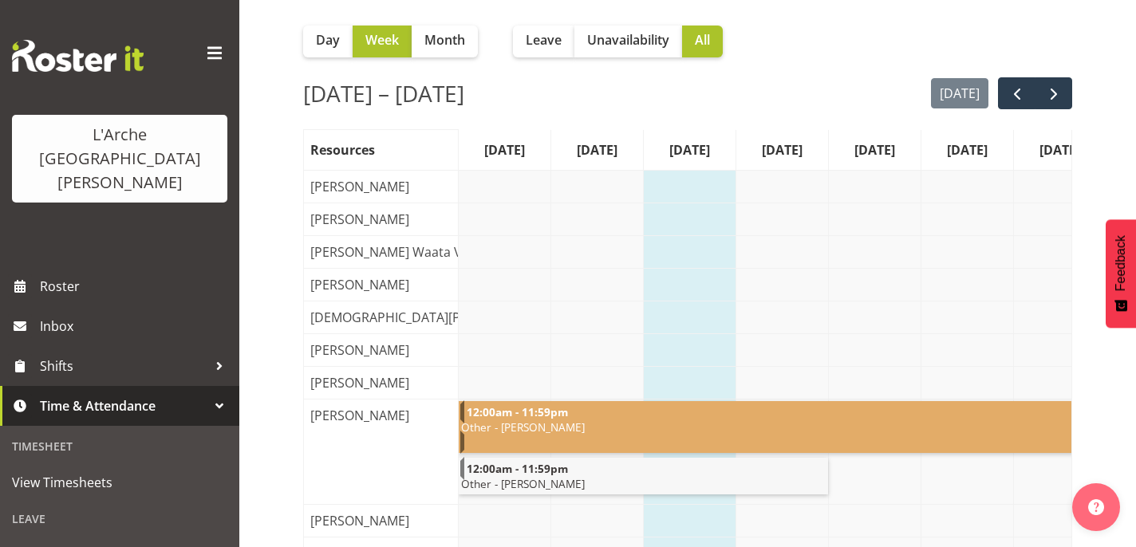
scroll to position [162, 0]
